Goal: Task Accomplishment & Management: Use online tool/utility

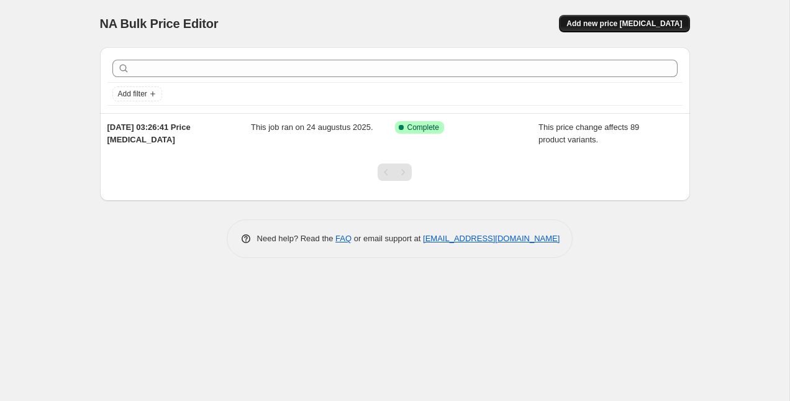
click at [630, 30] on button "Add new price [MEDICAL_DATA]" at bounding box center [624, 23] width 130 height 17
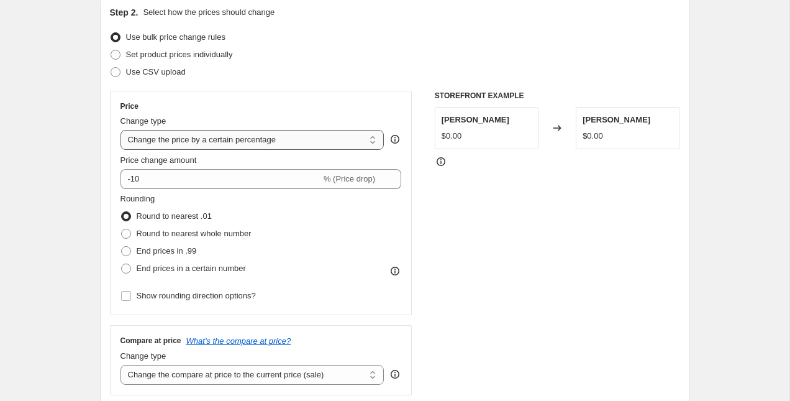
scroll to position [148, 0]
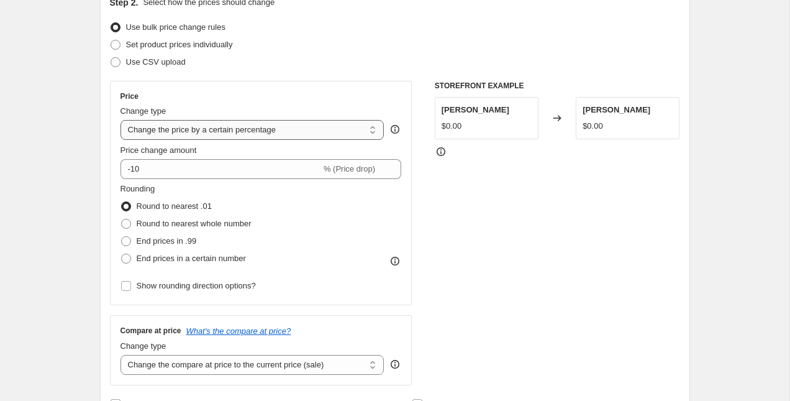
click at [243, 132] on select "Change the price to a certain amount Change the price by a certain amount Chang…" at bounding box center [252, 130] width 264 height 20
click at [211, 137] on select "Change the price to a certain amount Change the price by a certain amount Chang…" at bounding box center [252, 130] width 264 height 20
select select "no_change"
click at [120, 120] on select "Change the price to a certain amount Change the price by a certain amount Chang…" at bounding box center [252, 130] width 264 height 20
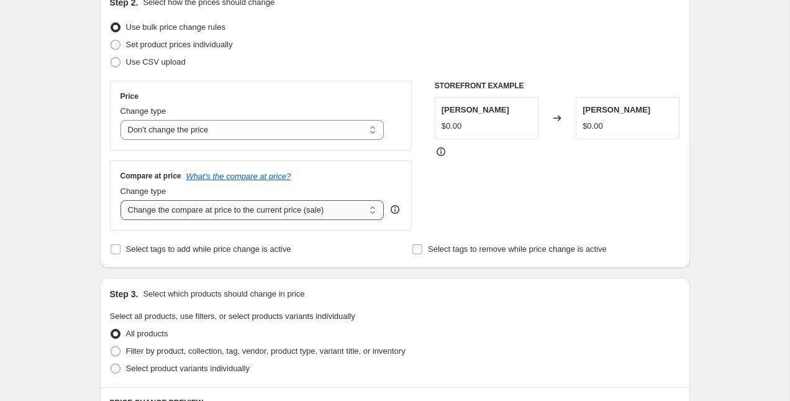
click at [233, 215] on select "Change the compare at price to the current price (sale) Change the compare at p…" at bounding box center [252, 210] width 264 height 20
select select "remove"
click at [120, 200] on select "Change the compare at price to the current price (sale) Change the compare at p…" at bounding box center [252, 210] width 264 height 20
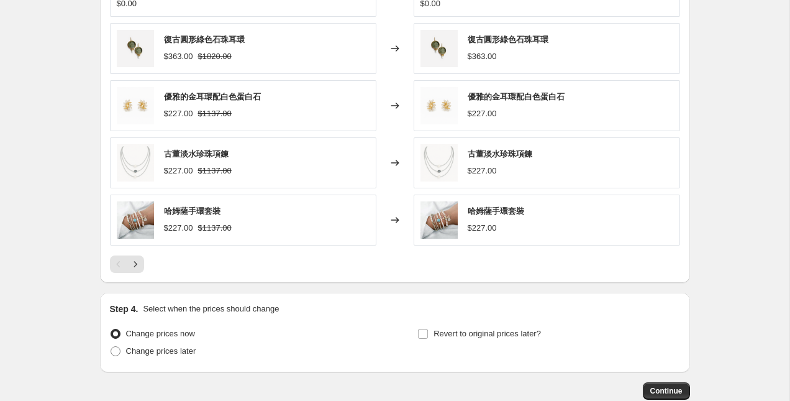
scroll to position [677, 0]
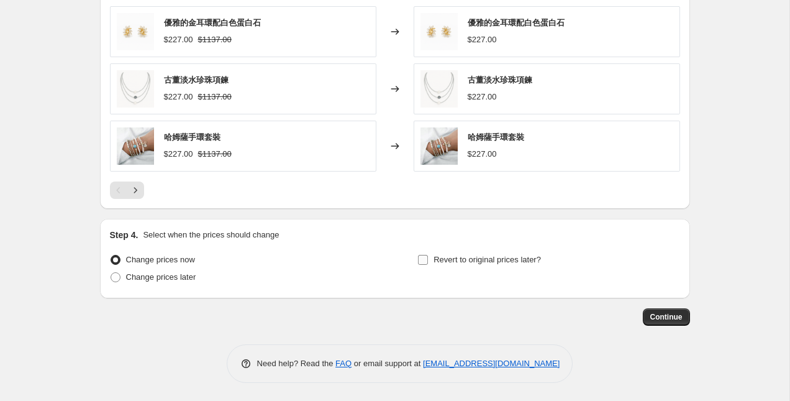
click at [476, 258] on span "Revert to original prices later?" at bounding box center [486, 259] width 107 height 9
click at [428, 258] on input "Revert to original prices later?" at bounding box center [423, 260] width 10 height 10
checkbox input "true"
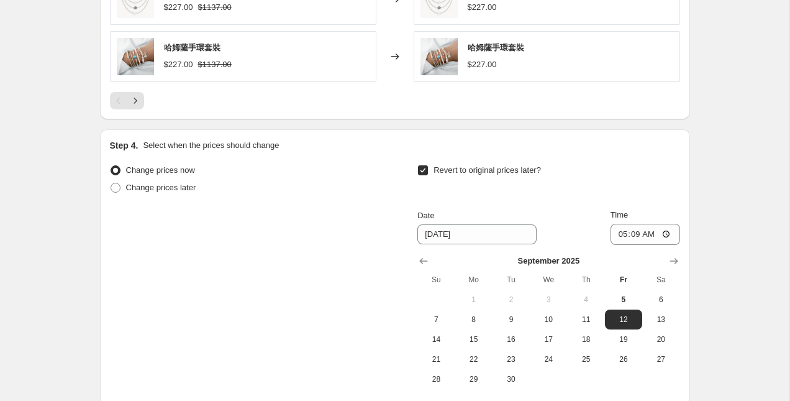
scroll to position [866, 0]
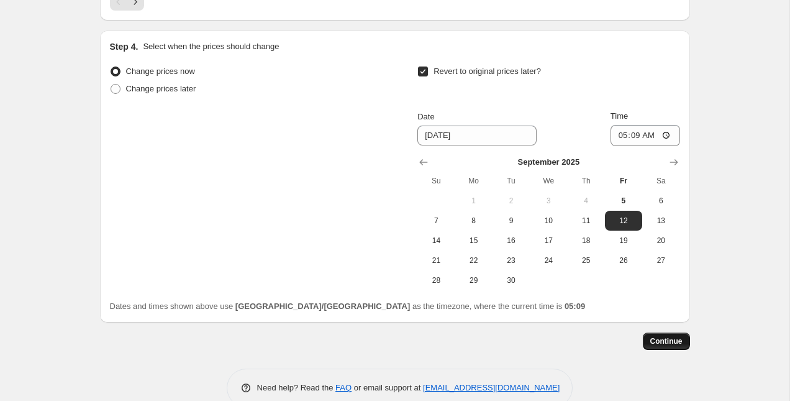
click at [668, 340] on span "Continue" at bounding box center [666, 341] width 32 height 10
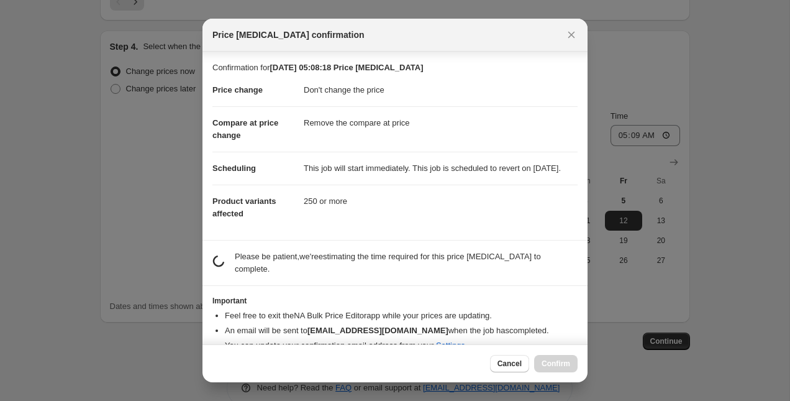
scroll to position [32, 0]
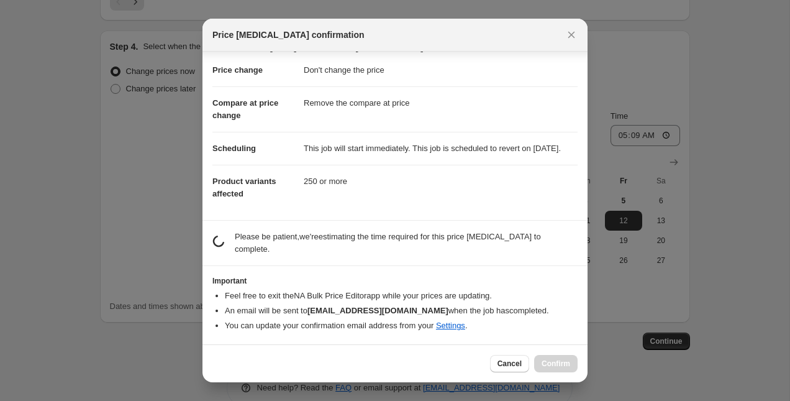
drag, startPoint x: 387, startPoint y: 148, endPoint x: 371, endPoint y: 117, distance: 34.7
click at [371, 117] on dl "Price change Don't change the price Compare at price change Remove the compare …" at bounding box center [394, 132] width 365 height 156
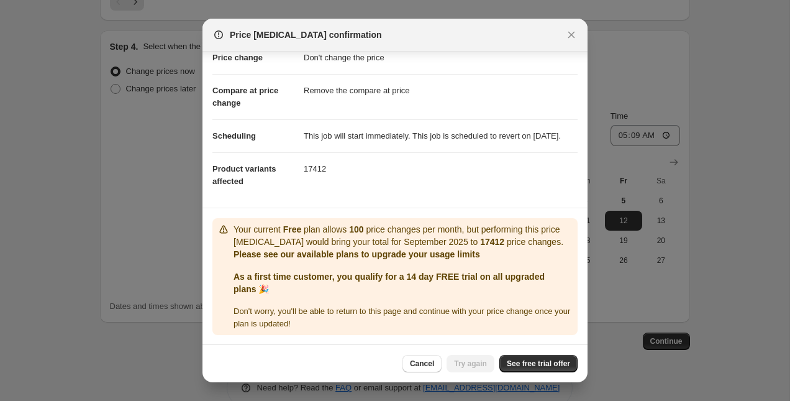
scroll to position [58, 0]
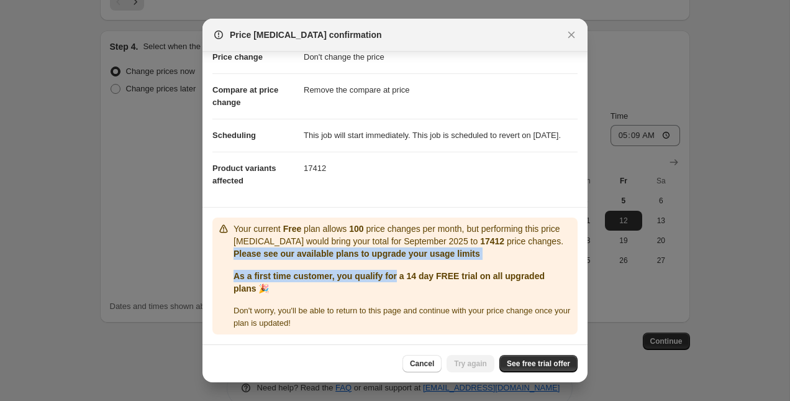
drag, startPoint x: 386, startPoint y: 240, endPoint x: 408, endPoint y: 272, distance: 38.9
click at [408, 272] on div "Your current Free plan allows 100 price changes per month, but performing this …" at bounding box center [402, 275] width 339 height 107
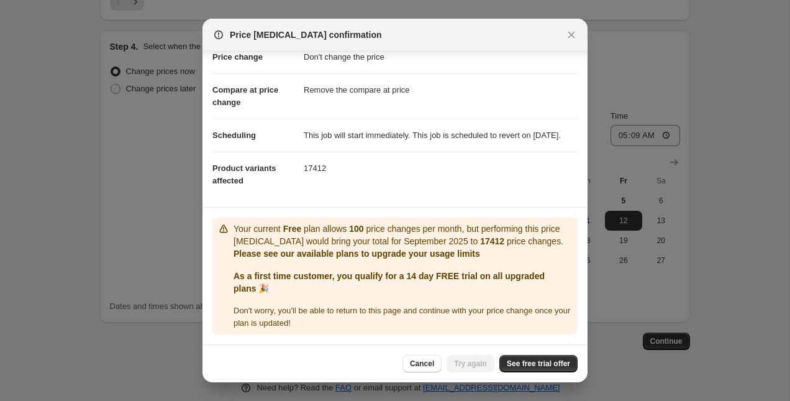
click at [402, 302] on div "Your current Free plan allows 100 price changes per month, but performing this …" at bounding box center [402, 275] width 339 height 107
click at [514, 365] on span "See free trial offer" at bounding box center [538, 363] width 63 height 10
click at [517, 362] on span "See free trial offer" at bounding box center [538, 363] width 63 height 10
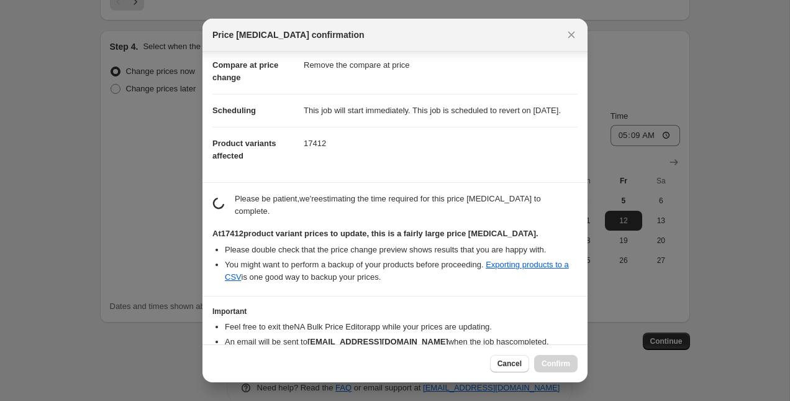
scroll to position [139, 0]
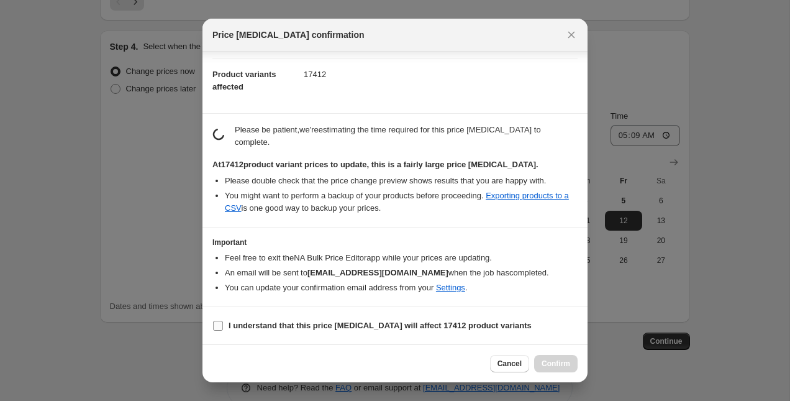
click at [223, 323] on span ":r24:" at bounding box center [217, 325] width 11 height 11
click at [223, 323] on input "I understand that this price [MEDICAL_DATA] will affect 17412 product variants" at bounding box center [218, 325] width 10 height 10
checkbox input "true"
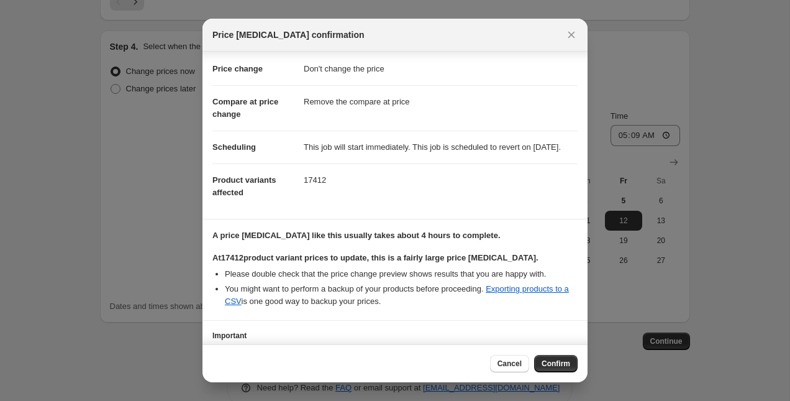
scroll to position [127, 0]
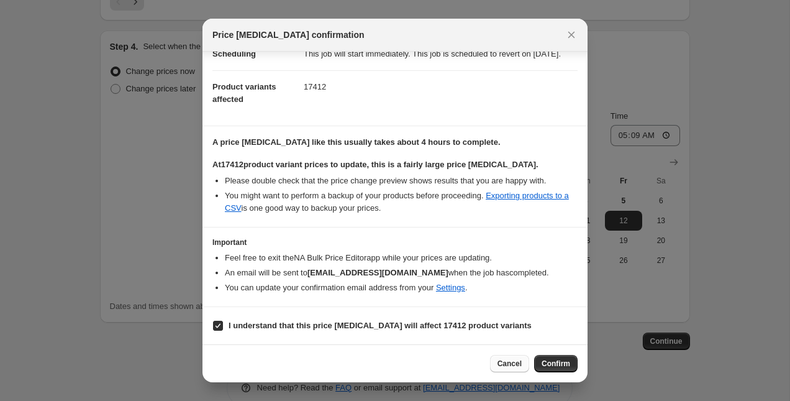
click at [501, 363] on span "Cancel" at bounding box center [509, 363] width 24 height 10
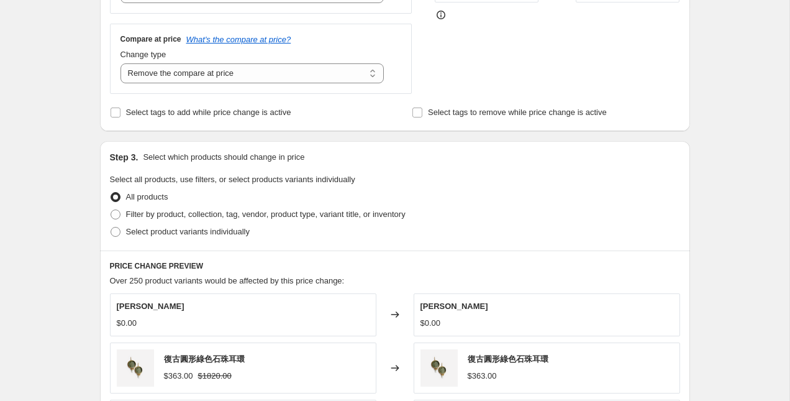
scroll to position [287, 0]
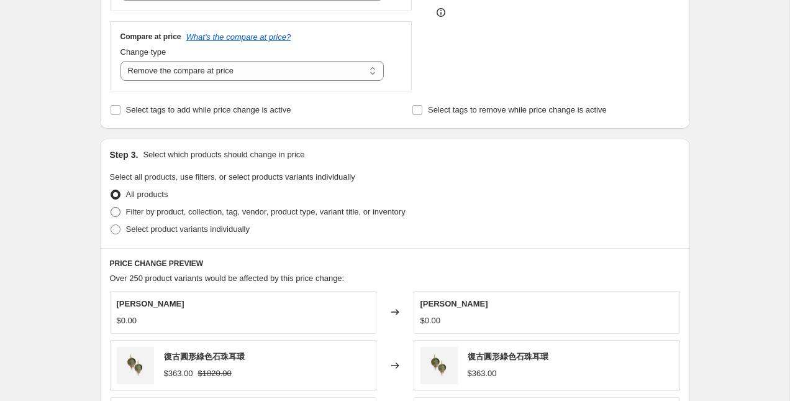
click at [183, 210] on span "Filter by product, collection, tag, vendor, product type, variant title, or inv…" at bounding box center [265, 211] width 279 height 9
click at [111, 207] on input "Filter by product, collection, tag, vendor, product type, variant title, or inv…" at bounding box center [111, 207] width 1 height 1
radio input "true"
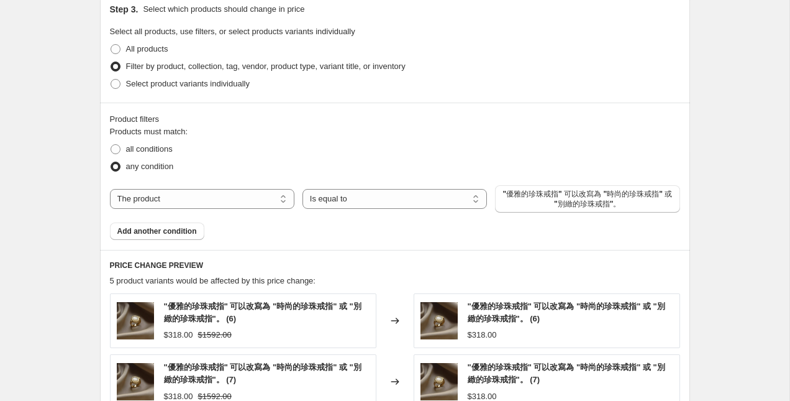
scroll to position [496, 0]
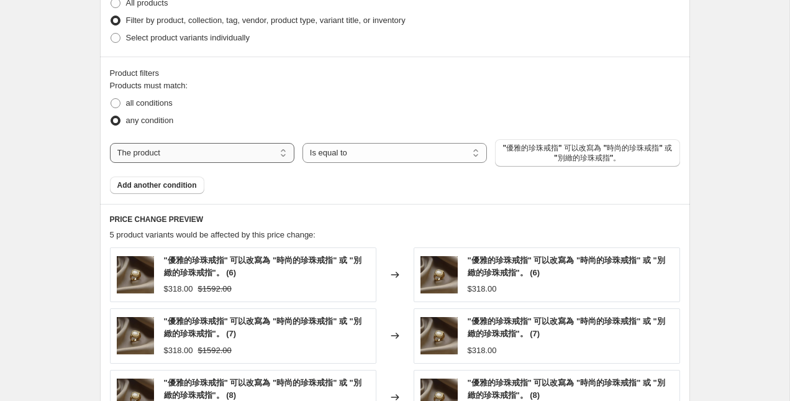
click at [260, 156] on select "The product The product's collection The product's tag The product's vendor The…" at bounding box center [202, 153] width 184 height 20
select select "collection"
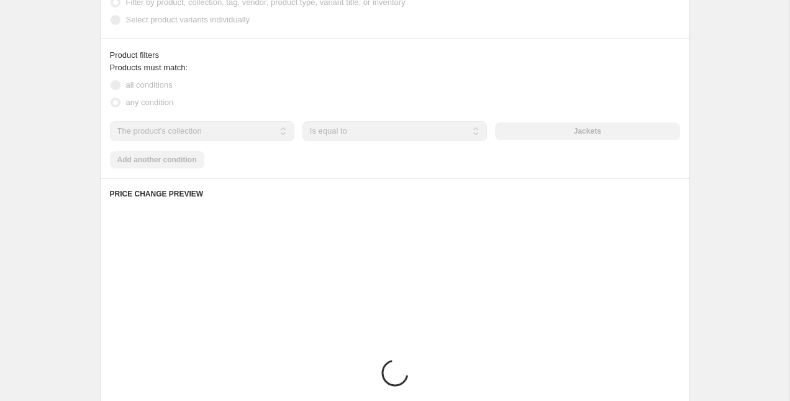
scroll to position [478, 0]
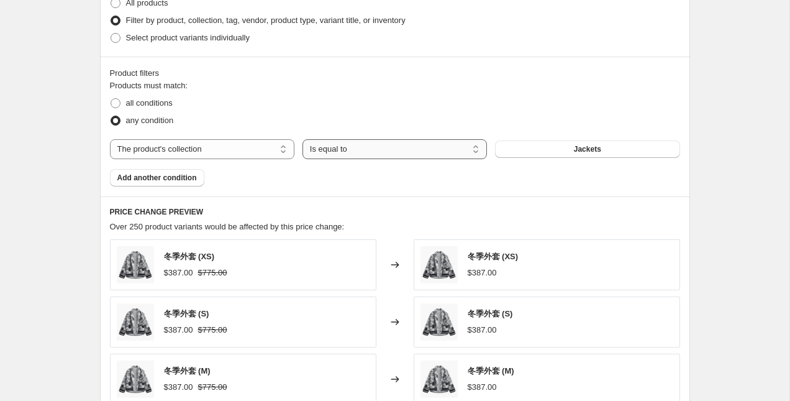
click at [404, 150] on select "Is equal to Is not equal to" at bounding box center [394, 149] width 184 height 20
click at [302, 139] on select "Is equal to Is not equal to" at bounding box center [394, 149] width 184 height 20
click at [543, 144] on button "Jackets" at bounding box center [587, 148] width 184 height 17
click at [176, 176] on span "Add another condition" at bounding box center [156, 178] width 79 height 10
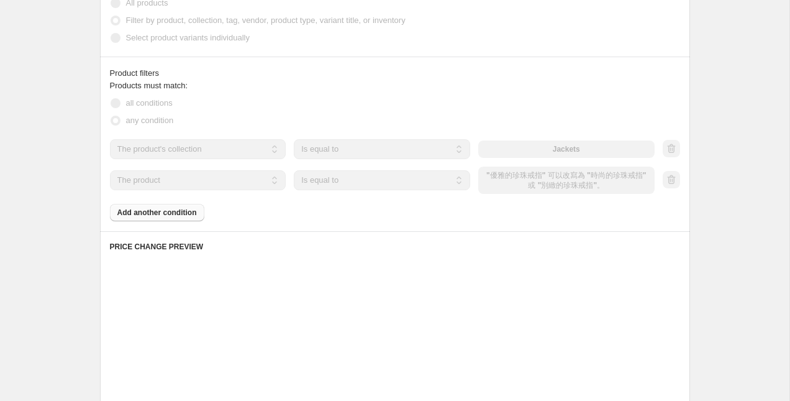
scroll to position [496, 0]
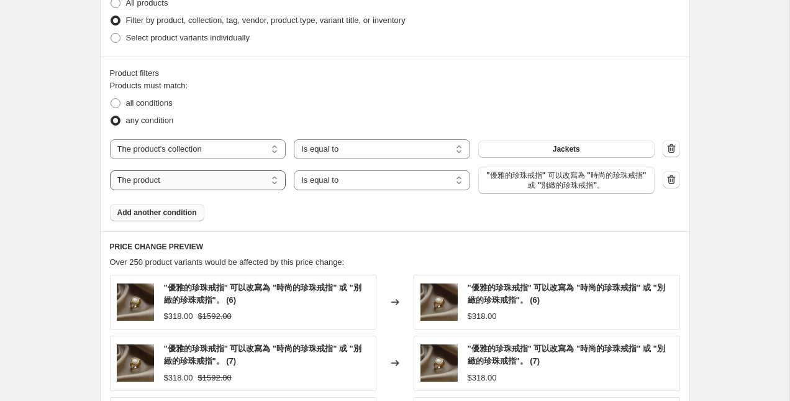
click at [255, 183] on select "The product The product's collection The product's tag The product's vendor The…" at bounding box center [198, 180] width 176 height 20
select select "collection"
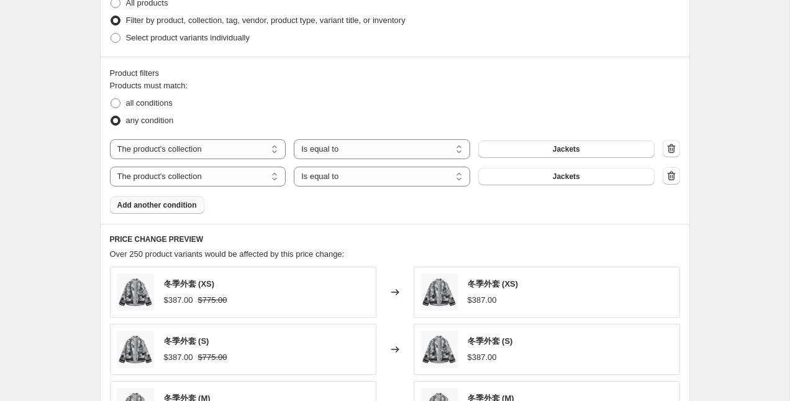
click at [558, 174] on span "Jackets" at bounding box center [566, 176] width 27 height 10
click at [170, 204] on span "Add another condition" at bounding box center [156, 205] width 79 height 10
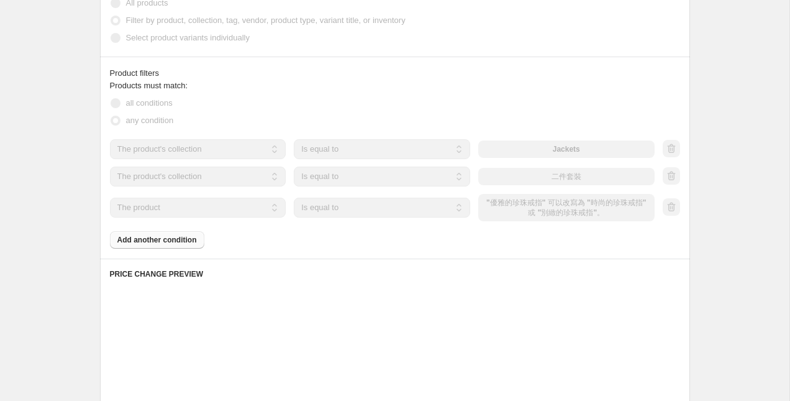
scroll to position [496, 0]
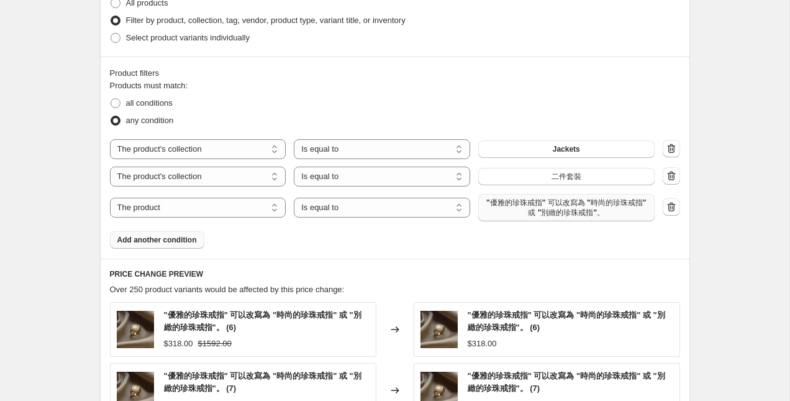
click at [554, 220] on button ""優雅的珍珠戒指" 可以改寫為 "時尚的珍珠戒指" 或 "別緻的珍珠戒指"。" at bounding box center [566, 207] width 176 height 27
click at [333, 207] on select "Is equal to Is not equal to" at bounding box center [382, 207] width 176 height 20
click at [294, 197] on select "Is equal to Is not equal to" at bounding box center [382, 207] width 176 height 20
click at [244, 211] on select "The product The product's collection The product's tag The product's vendor The…" at bounding box center [198, 207] width 176 height 20
select select "collection"
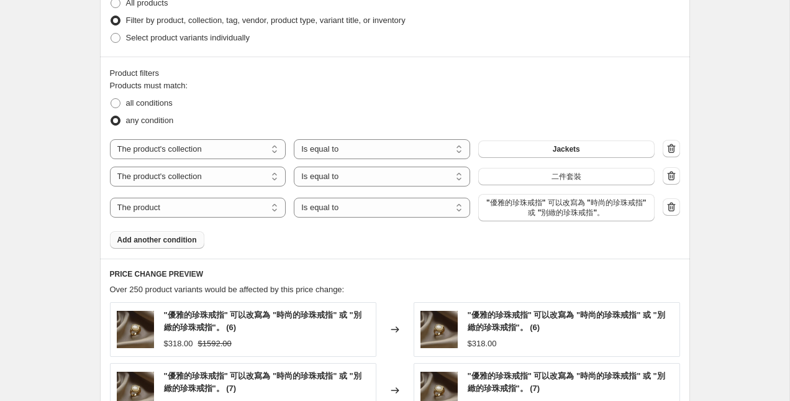
scroll to position [478, 0]
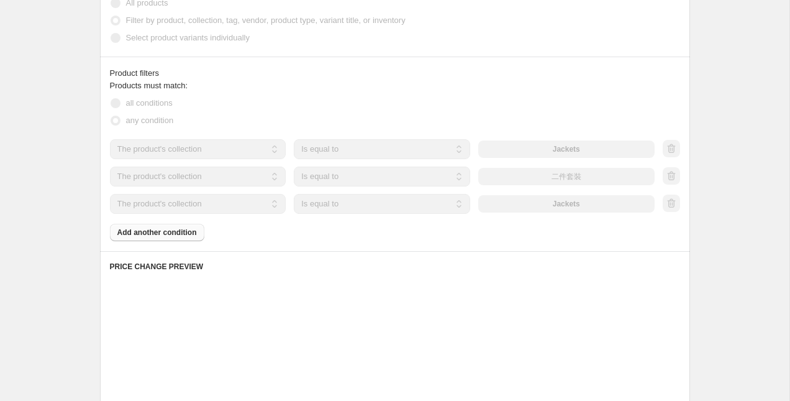
click at [568, 206] on div "The product The product's collection The product's tag The product's vendor The…" at bounding box center [382, 204] width 545 height 20
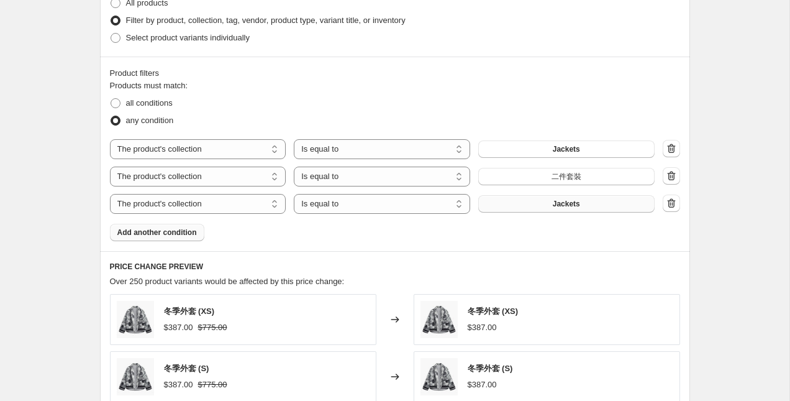
click at [571, 204] on span "Jackets" at bounding box center [566, 204] width 27 height 10
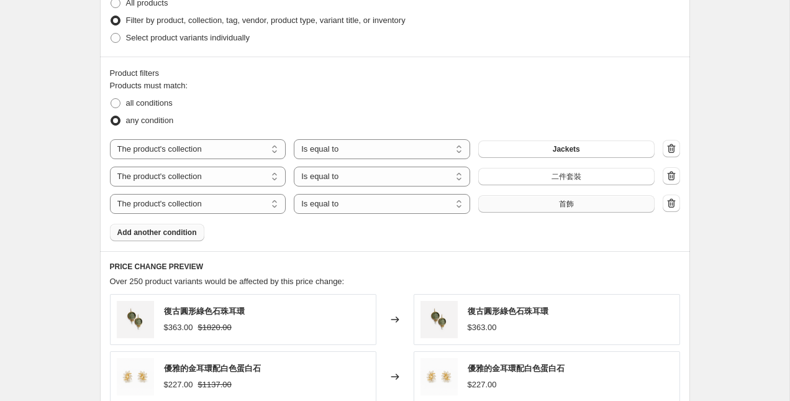
click at [179, 235] on span "Add another condition" at bounding box center [156, 232] width 79 height 10
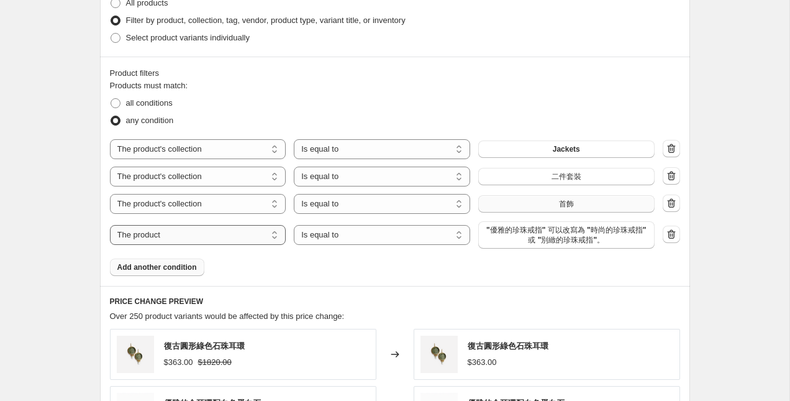
click at [238, 240] on select "The product The product's collection The product's tag The product's vendor The…" at bounding box center [198, 235] width 176 height 20
select select "collection"
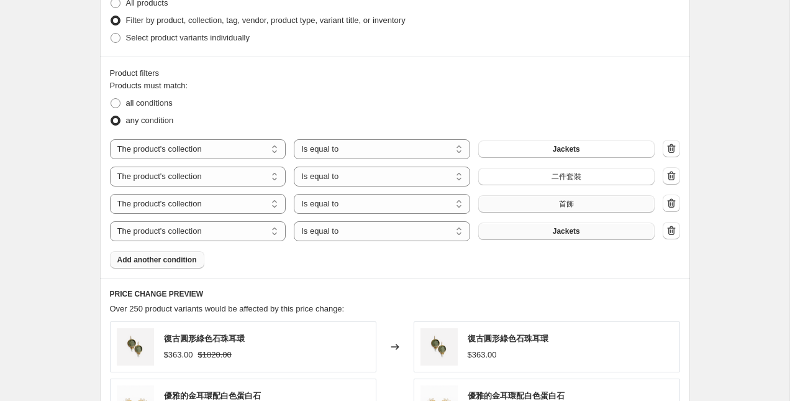
click at [550, 233] on button "Jackets" at bounding box center [566, 230] width 176 height 17
click at [184, 256] on span "Add another condition" at bounding box center [156, 260] width 79 height 10
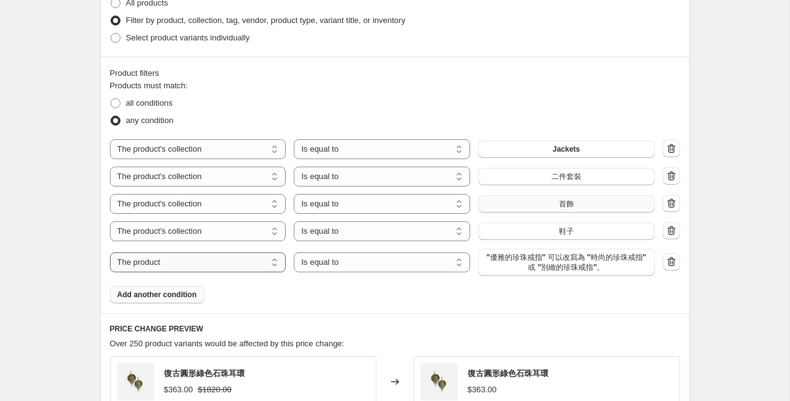
click at [242, 260] on select "The product The product's collection The product's tag The product's vendor The…" at bounding box center [198, 262] width 176 height 20
select select "collection"
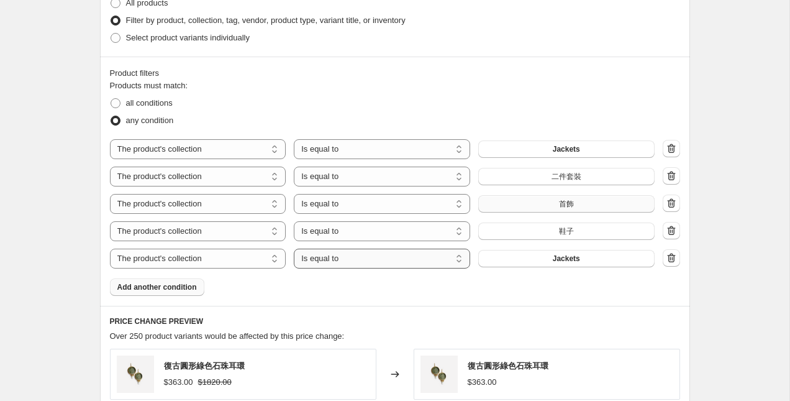
click at [434, 264] on select "Is equal to Is not equal to" at bounding box center [382, 258] width 176 height 20
click at [294, 248] on select "Is equal to Is not equal to" at bounding box center [382, 258] width 176 height 20
click at [550, 262] on button "Jackets" at bounding box center [566, 258] width 176 height 17
click at [169, 286] on span "Add another condition" at bounding box center [156, 287] width 79 height 10
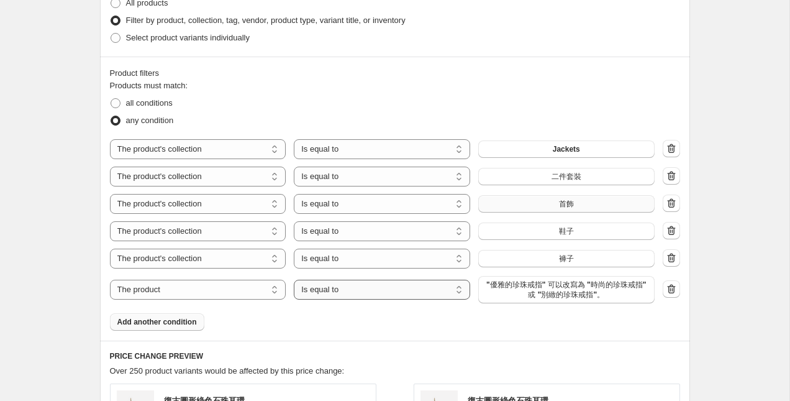
drag, startPoint x: 540, startPoint y: 293, endPoint x: 329, endPoint y: 293, distance: 210.5
click at [330, 293] on div "The product The product's collection The product's tag The product's vendor The…" at bounding box center [382, 289] width 545 height 27
click at [262, 283] on select "The product The product's collection The product's tag The product's vendor The…" at bounding box center [198, 289] width 176 height 20
select select "collection"
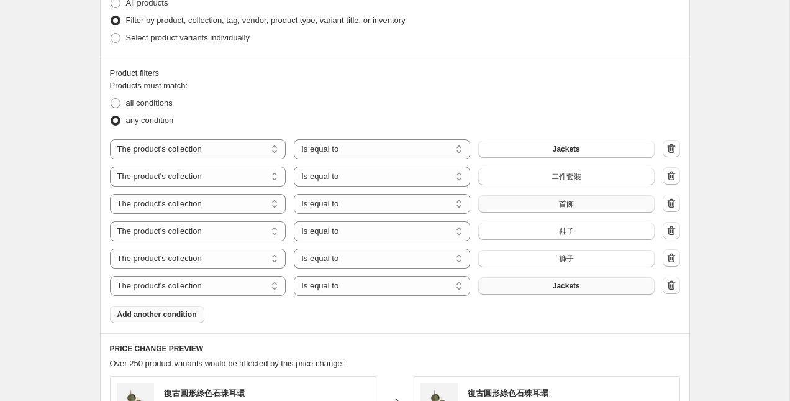
click at [542, 291] on button "Jackets" at bounding box center [566, 285] width 176 height 17
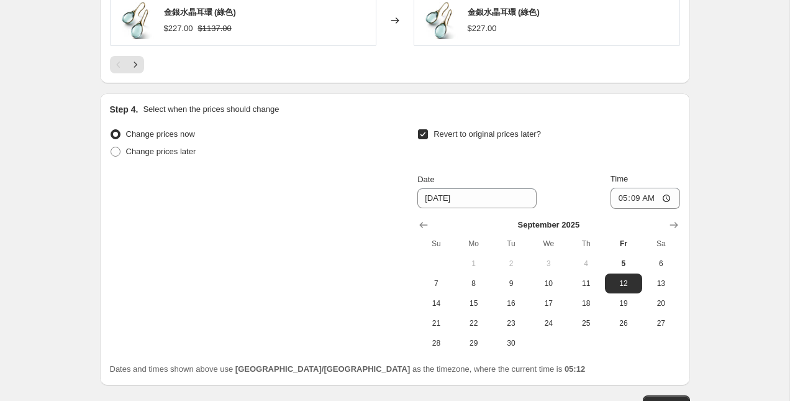
scroll to position [1131, 0]
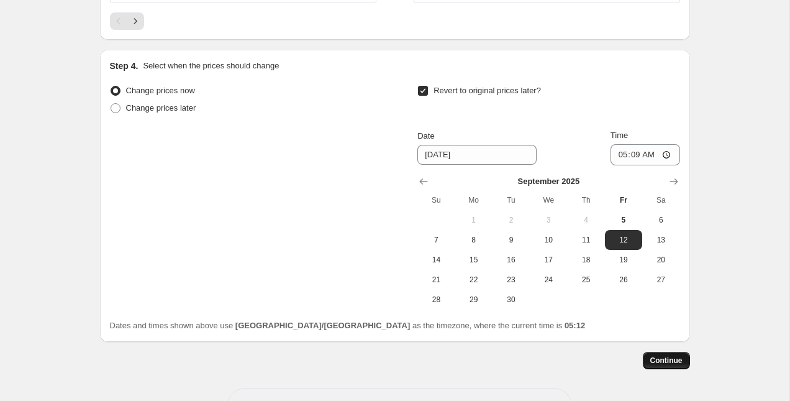
click at [674, 358] on span "Continue" at bounding box center [666, 360] width 32 height 10
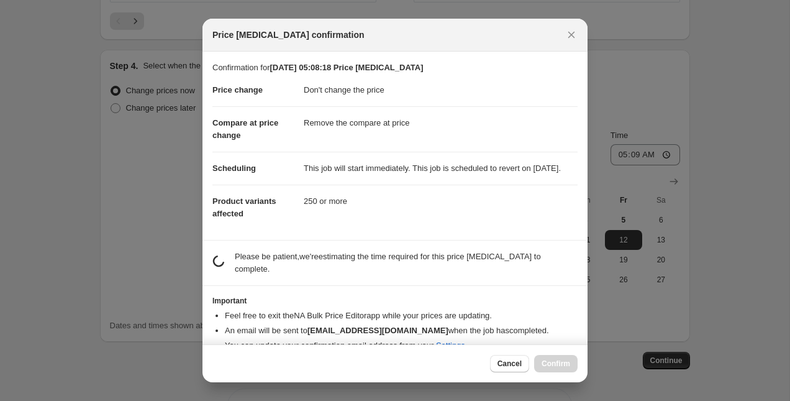
scroll to position [32, 0]
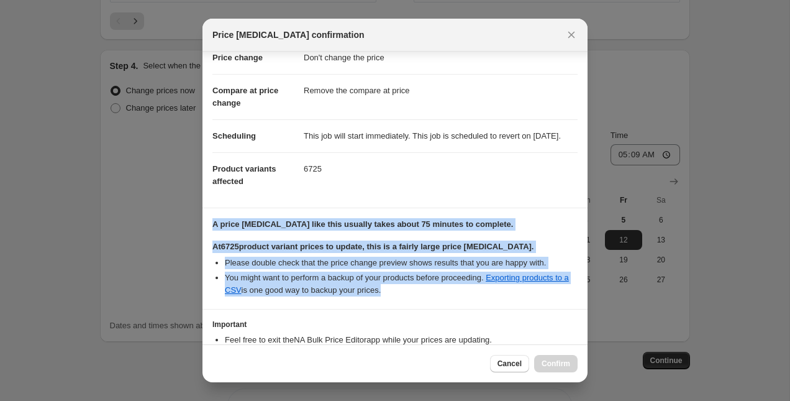
drag, startPoint x: 417, startPoint y: 303, endPoint x: 417, endPoint y: 215, distance: 87.6
click at [417, 215] on div "Confirmation for [DATE] 05:08:18 Price [MEDICAL_DATA] Price change Don't change…" at bounding box center [394, 198] width 385 height 292
click at [415, 269] on li "Please double check that the price change preview shows results that you are ha…" at bounding box center [401, 262] width 353 height 12
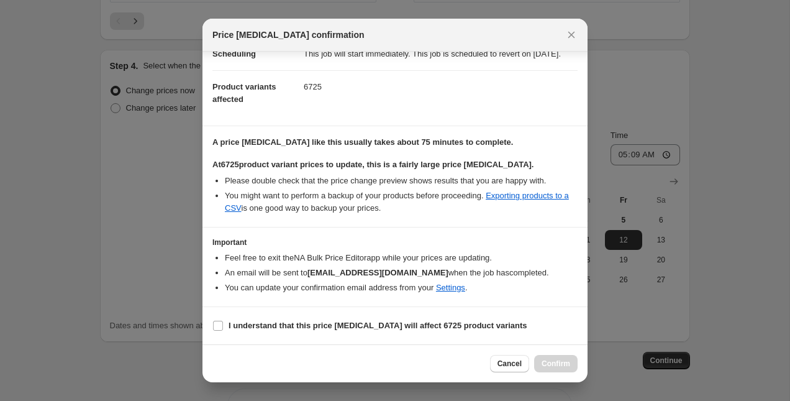
scroll to position [127, 0]
click at [236, 323] on b "I understand that this price [MEDICAL_DATA] will affect 6725 product variants" at bounding box center [378, 324] width 299 height 9
click at [223, 323] on input "I understand that this price [MEDICAL_DATA] will affect 6725 product variants" at bounding box center [218, 325] width 10 height 10
checkbox input "true"
click at [516, 368] on span "Cancel" at bounding box center [509, 363] width 24 height 10
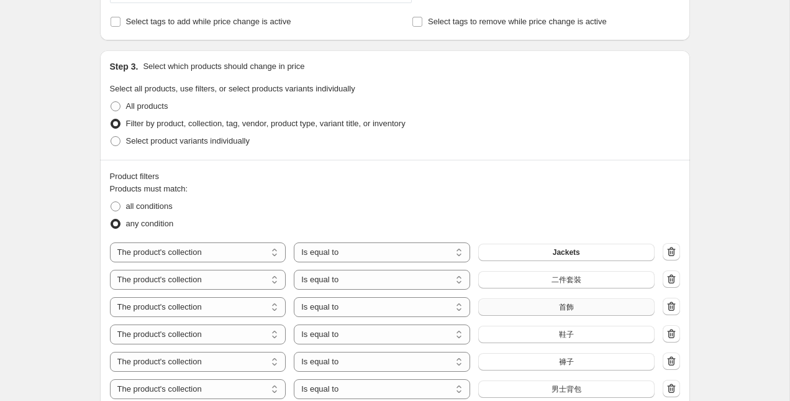
scroll to position [389, 0]
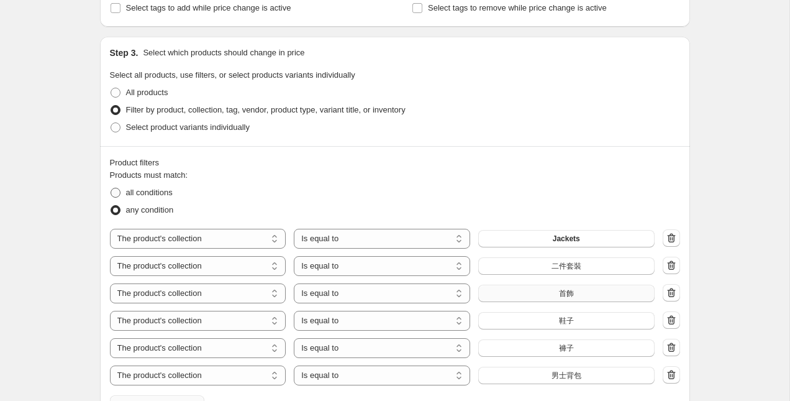
click at [147, 195] on span "all conditions" at bounding box center [149, 192] width 47 height 9
click at [111, 188] on input "all conditions" at bounding box center [111, 188] width 1 height 1
radio input "true"
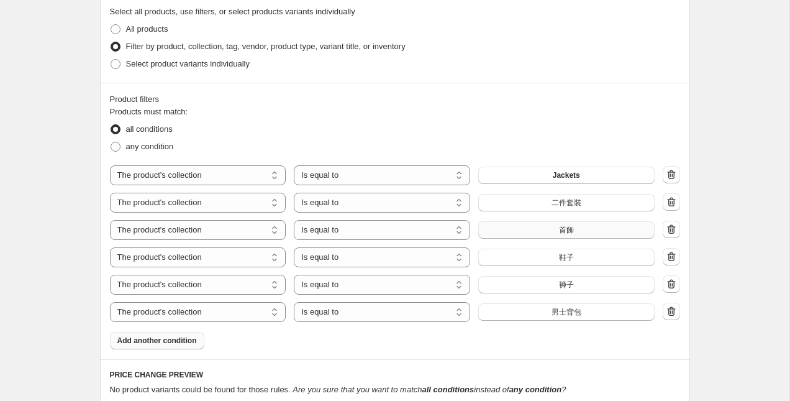
scroll to position [415, 0]
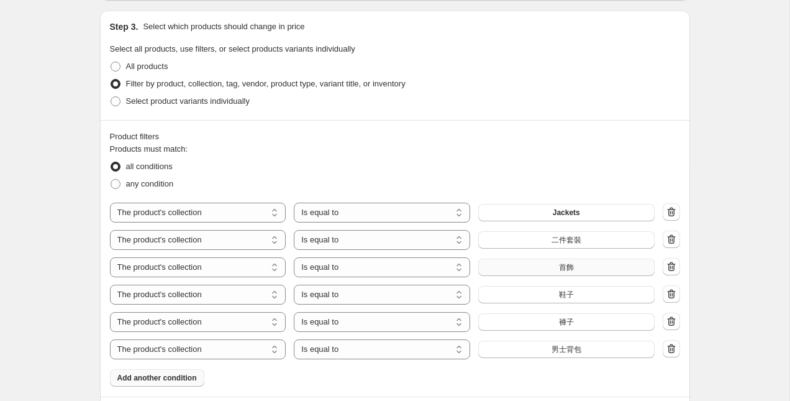
click at [147, 170] on span "all conditions" at bounding box center [149, 165] width 47 height 9
click at [111, 162] on input "all conditions" at bounding box center [111, 161] width 1 height 1
click at [147, 183] on span "any condition" at bounding box center [150, 183] width 48 height 9
click at [111, 179] on input "any condition" at bounding box center [111, 179] width 1 height 1
radio input "true"
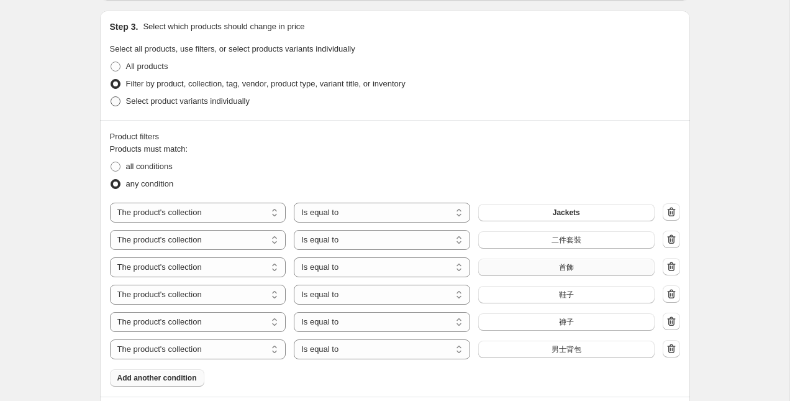
click at [149, 99] on span "Select product variants individually" at bounding box center [188, 100] width 124 height 9
click at [111, 97] on input "Select product variants individually" at bounding box center [111, 96] width 1 height 1
radio input "true"
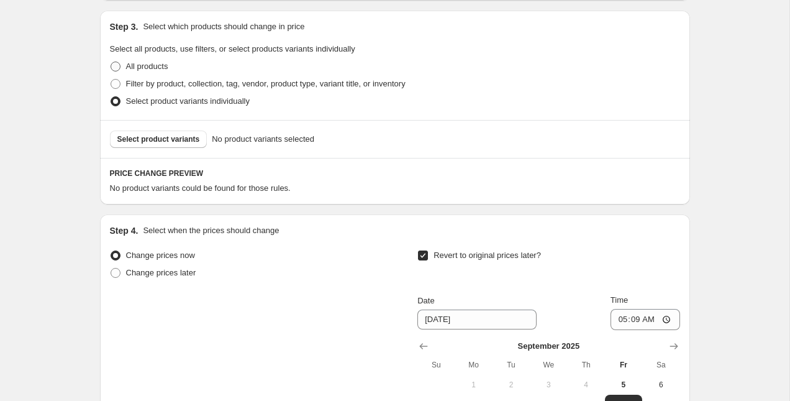
click at [135, 68] on span "All products" at bounding box center [147, 65] width 42 height 9
click at [111, 62] on input "All products" at bounding box center [111, 61] width 1 height 1
radio input "true"
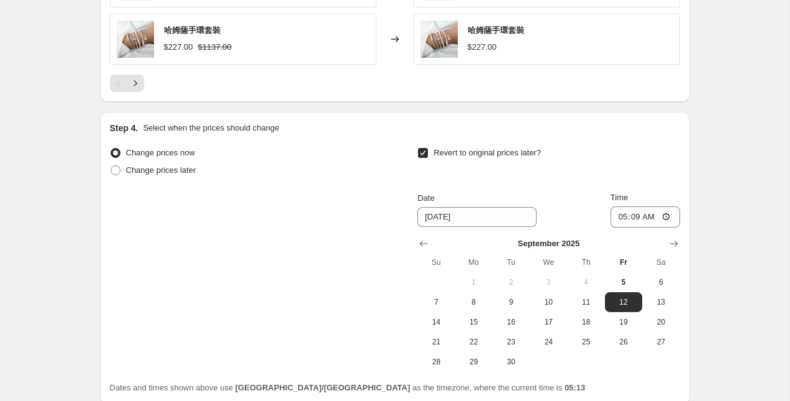
scroll to position [890, 0]
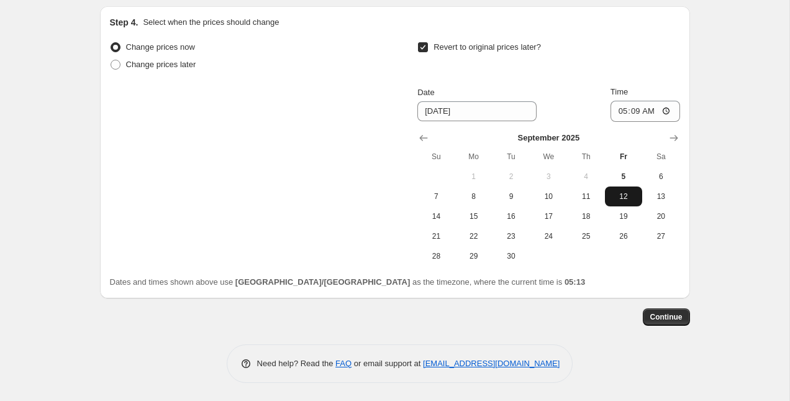
click at [619, 198] on span "12" at bounding box center [623, 196] width 27 height 10
click at [666, 322] on button "Continue" at bounding box center [666, 316] width 47 height 17
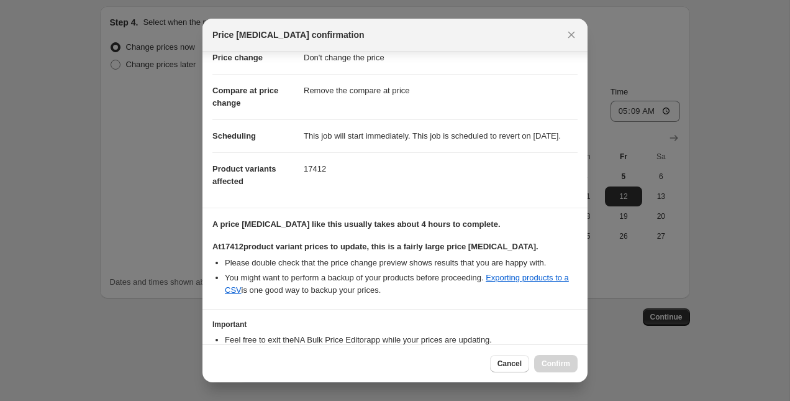
scroll to position [127, 0]
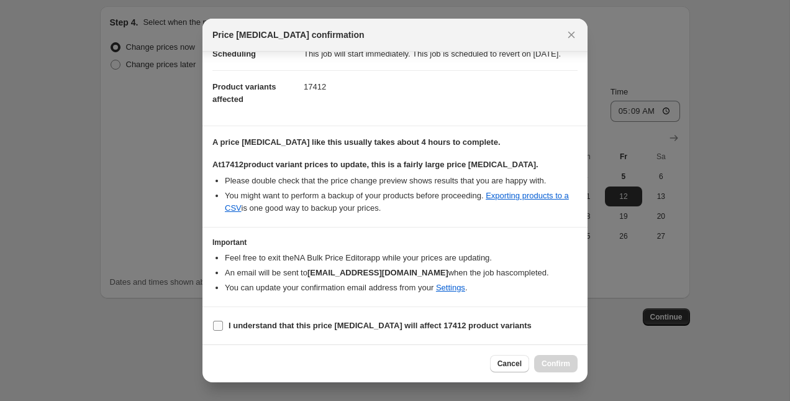
click at [231, 324] on b "I understand that this price [MEDICAL_DATA] will affect 17412 product variants" at bounding box center [380, 324] width 303 height 9
click at [223, 324] on input "I understand that this price [MEDICAL_DATA] will affect 17412 product variants" at bounding box center [218, 325] width 10 height 10
checkbox input "true"
click at [563, 361] on span "Confirm" at bounding box center [555, 363] width 29 height 10
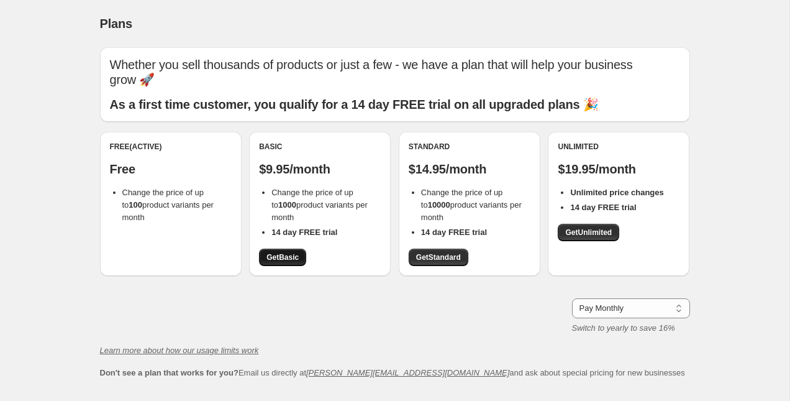
click at [294, 252] on span "Get Basic" at bounding box center [282, 257] width 32 height 10
click at [576, 227] on span "Get Unlimited" at bounding box center [588, 232] width 47 height 10
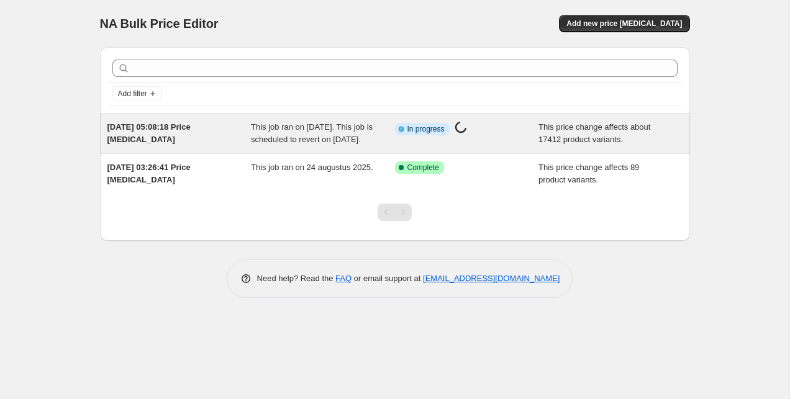
click at [321, 145] on div "This job ran on 5 september 2025. This job is scheduled to revert on 12 septemb…" at bounding box center [323, 133] width 144 height 25
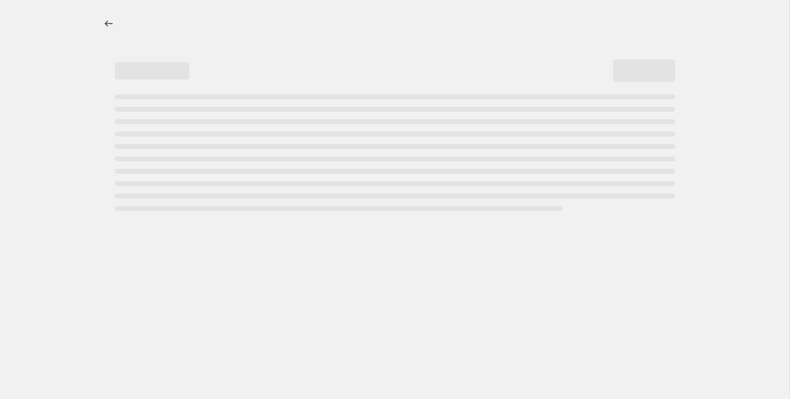
select select "no_change"
select select "remove"
select select "no_change"
select select "remove"
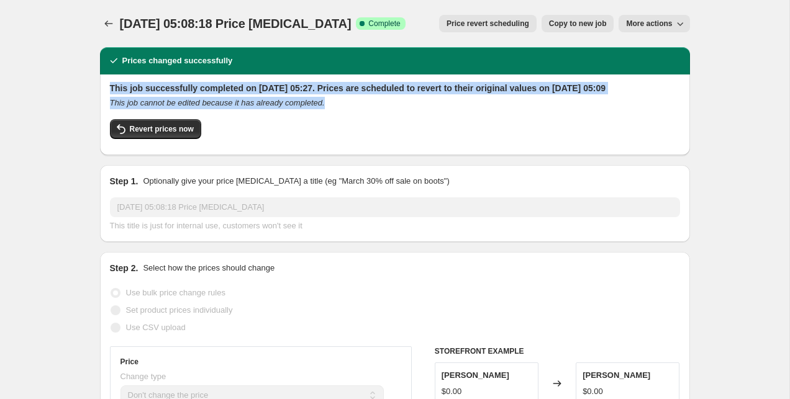
drag, startPoint x: 351, startPoint y: 112, endPoint x: 291, endPoint y: 56, distance: 82.2
click at [291, 56] on div "Prices changed successfully This job successfully completed on 5 september 2025…" at bounding box center [395, 101] width 590 height 108
click at [243, 94] on h2 "This job successfully completed on 5 september 2025 at 05:27. Prices are schedu…" at bounding box center [395, 88] width 570 height 12
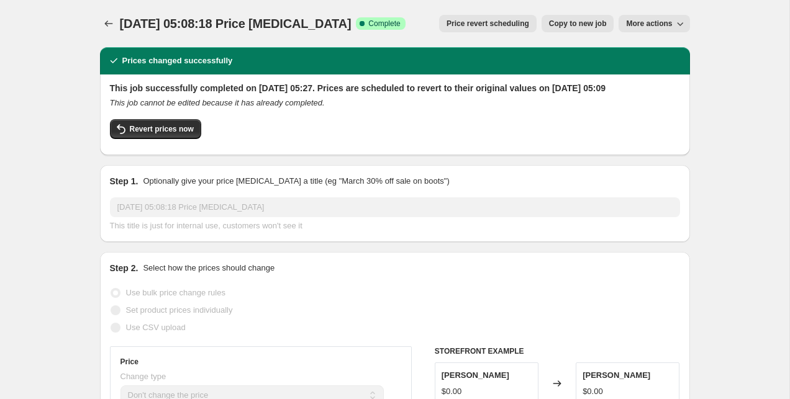
drag, startPoint x: 340, startPoint y: 122, endPoint x: 347, endPoint y: 89, distance: 33.6
click at [347, 89] on div "This job successfully completed on 5 september 2025 at 05:27. Prices are schedu…" at bounding box center [395, 113] width 570 height 63
drag, startPoint x: 232, startPoint y: 109, endPoint x: 235, endPoint y: 94, distance: 14.6
click at [235, 94] on div "This job successfully completed on 5 september 2025 at 05:27. Prices are schedu…" at bounding box center [395, 113] width 570 height 63
